Goal: Task Accomplishment & Management: Manage account settings

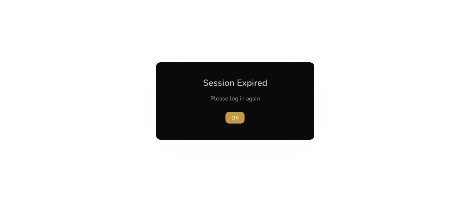
click at [235, 122] on span "OK" at bounding box center [234, 118] width 7 height 8
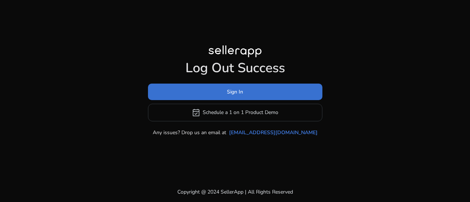
click at [230, 90] on span "Sign In" at bounding box center [235, 92] width 16 height 8
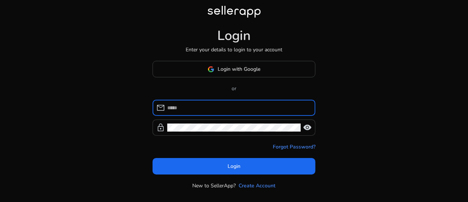
type input "**********"
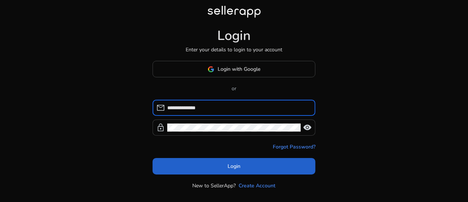
click at [245, 167] on span at bounding box center [233, 167] width 163 height 18
